Goal: Obtain resource: Obtain resource

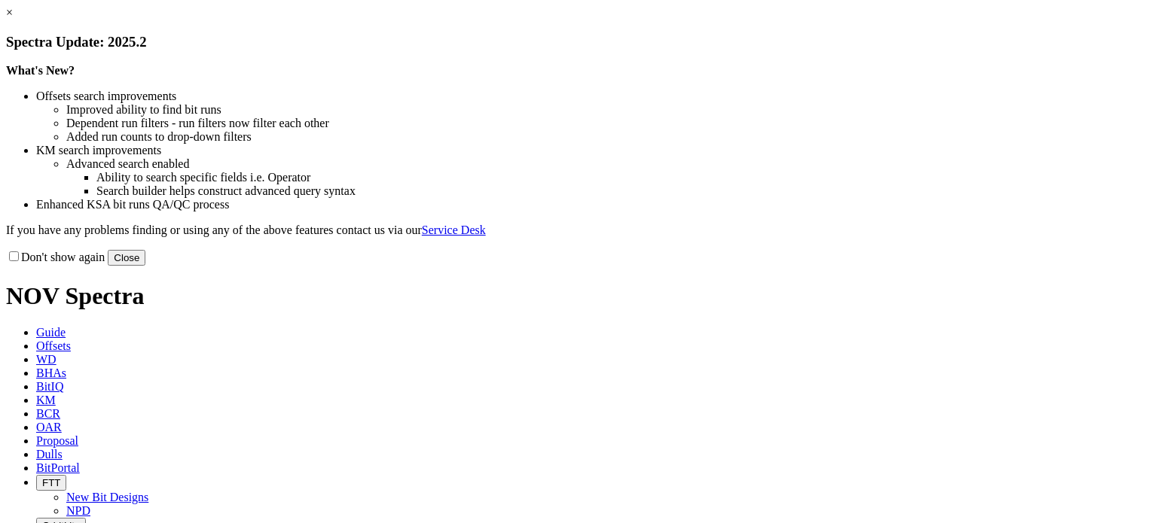
click at [13, 19] on link "×" at bounding box center [9, 12] width 7 height 13
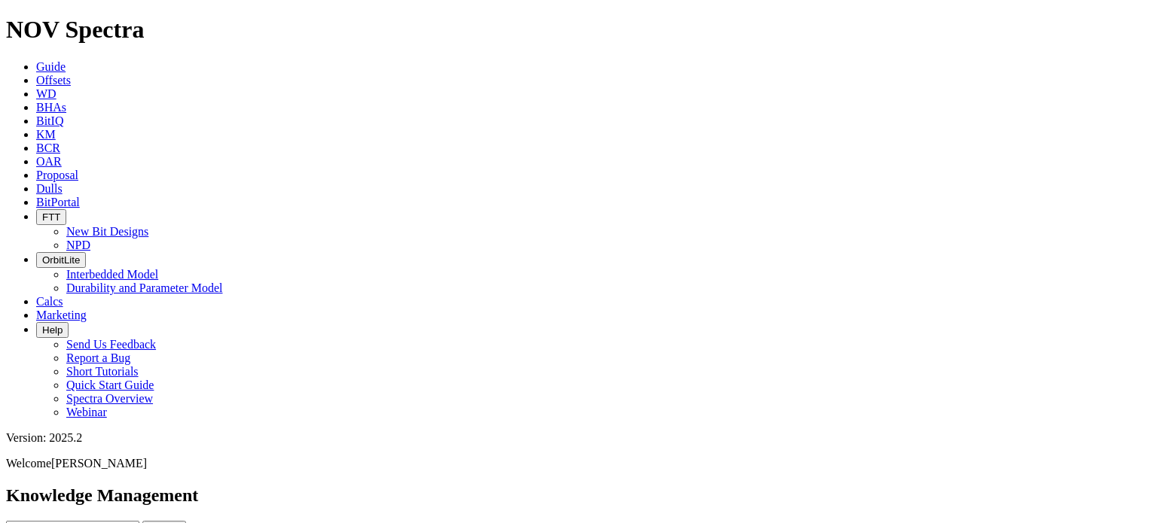
drag, startPoint x: 305, startPoint y: 181, endPoint x: 69, endPoint y: 185, distance: 235.7
copy h4 "FC Make - up Torque Guidance.pptx"
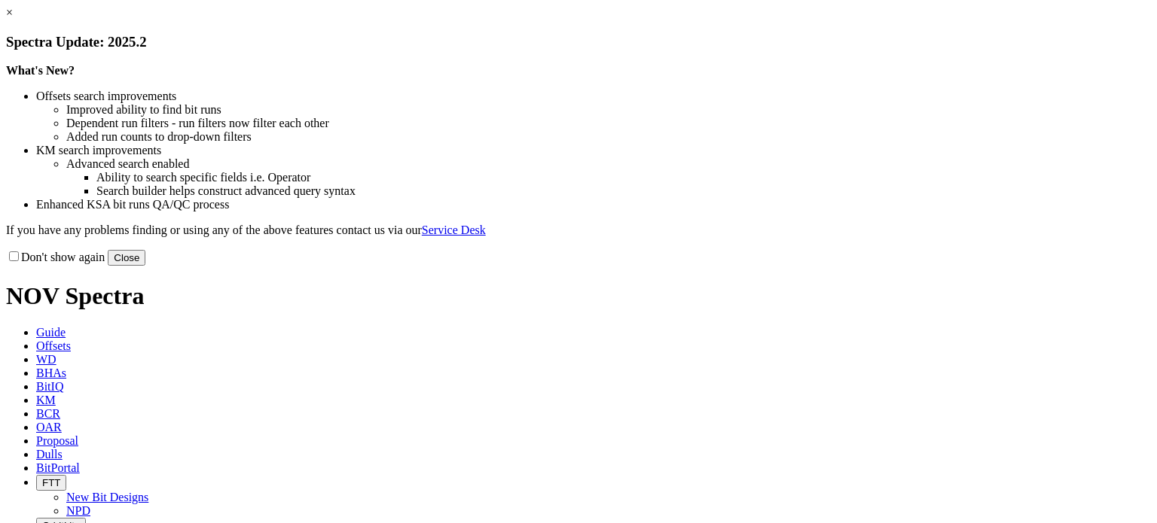
click at [145, 266] on button "Close" at bounding box center [127, 258] width 38 height 16
